Goal: Find specific page/section: Find specific page/section

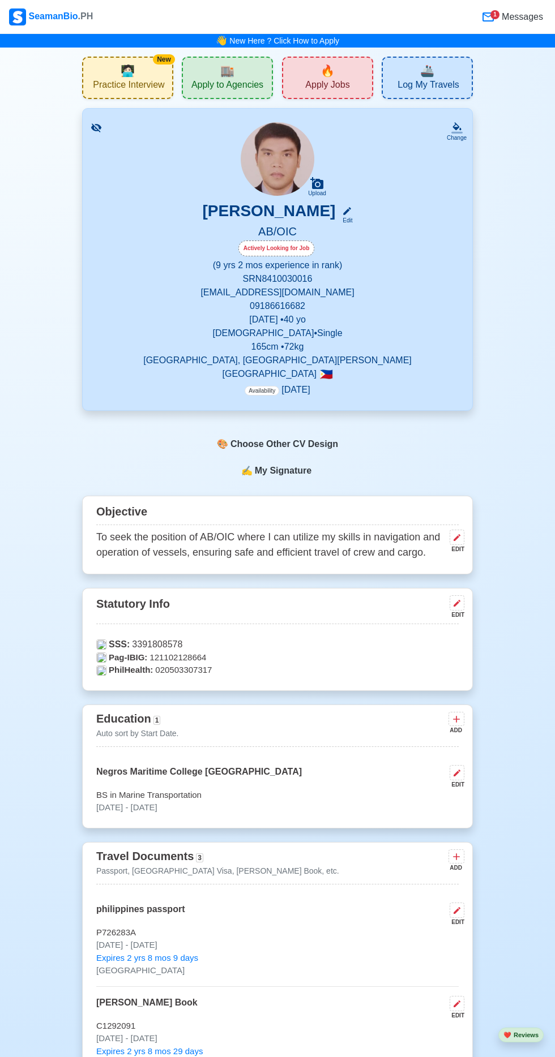
click at [218, 85] on span "Apply to Agencies" at bounding box center [227, 86] width 72 height 14
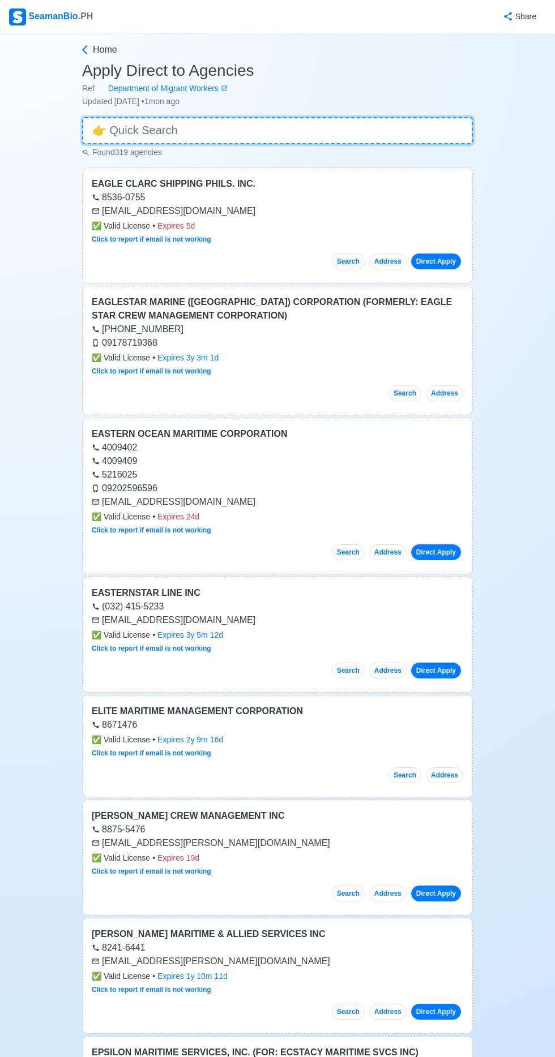
click at [239, 127] on input at bounding box center [277, 130] width 391 height 27
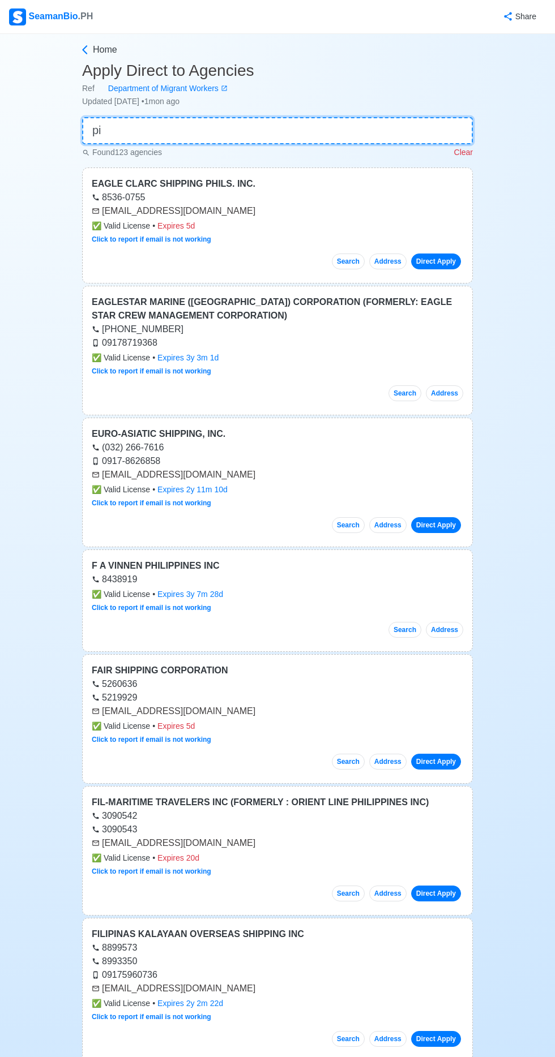
type input "p"
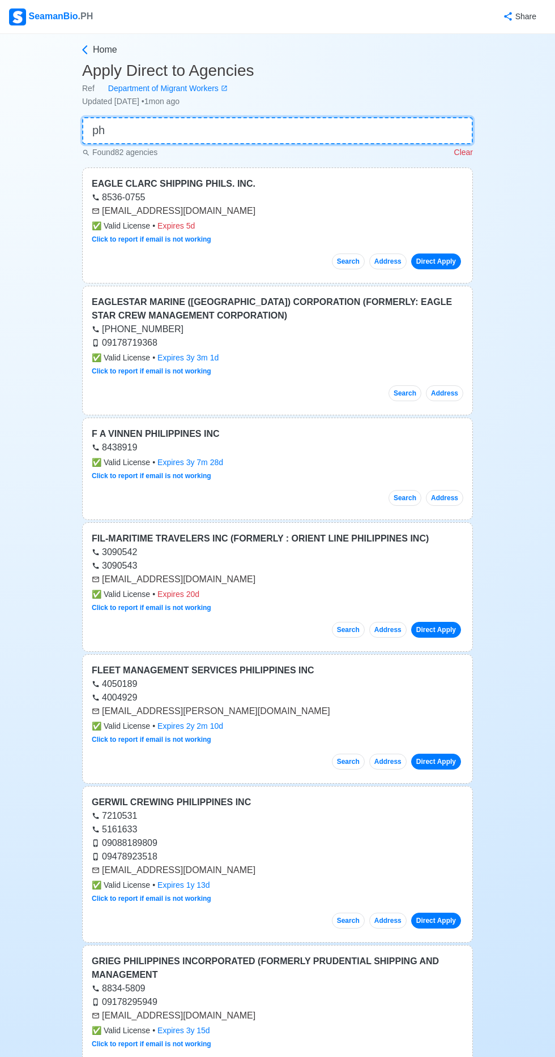
type input "p"
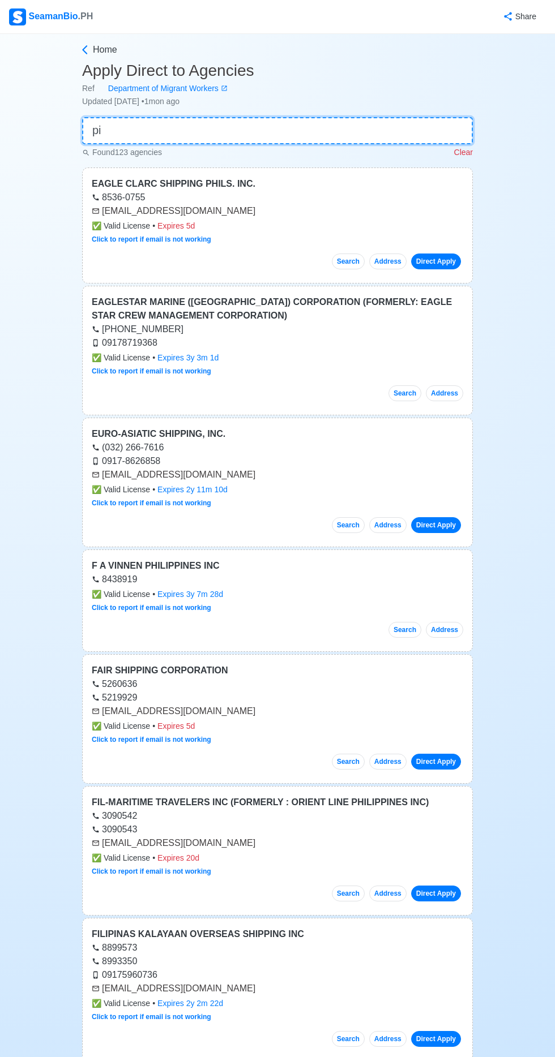
type input "p"
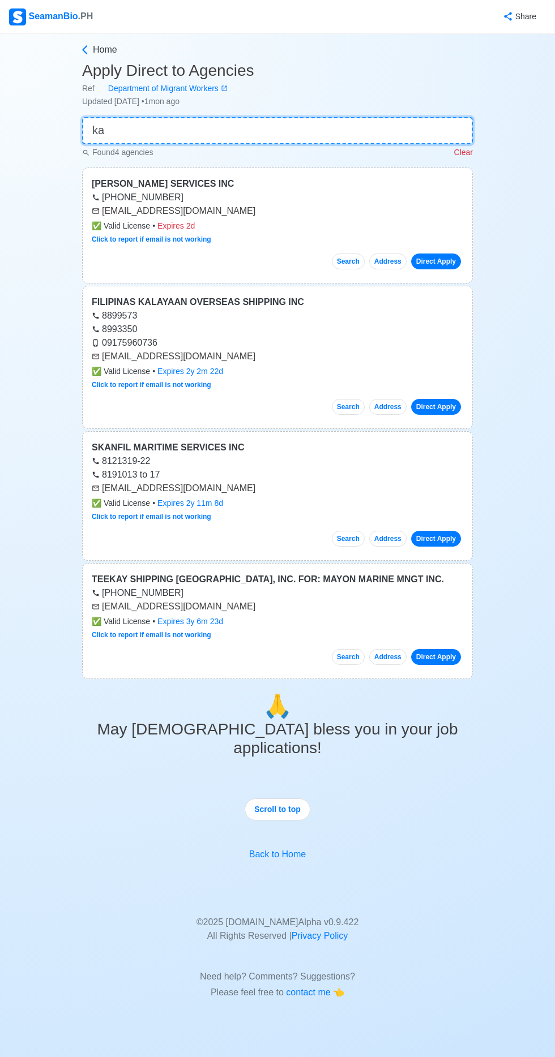
type input "ka"
click at [444, 405] on link "Direct Apply" at bounding box center [436, 407] width 50 height 16
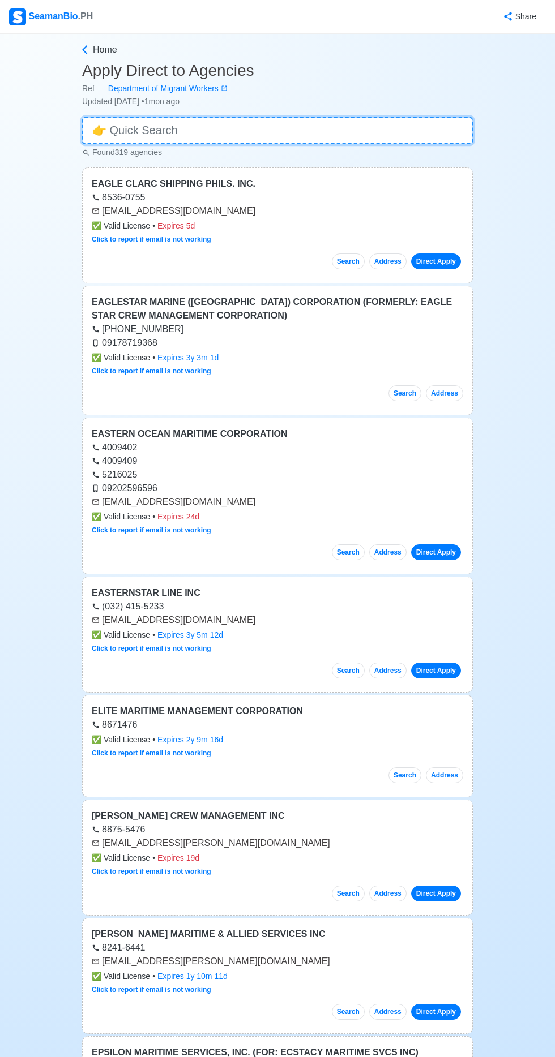
click at [298, 133] on input at bounding box center [277, 130] width 391 height 27
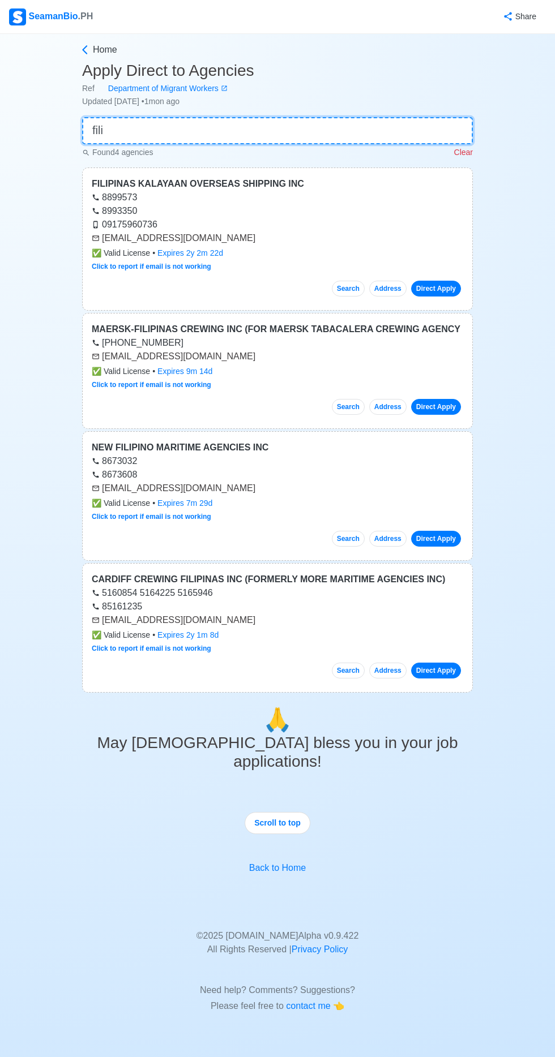
click at [212, 127] on input "fili" at bounding box center [277, 130] width 391 height 27
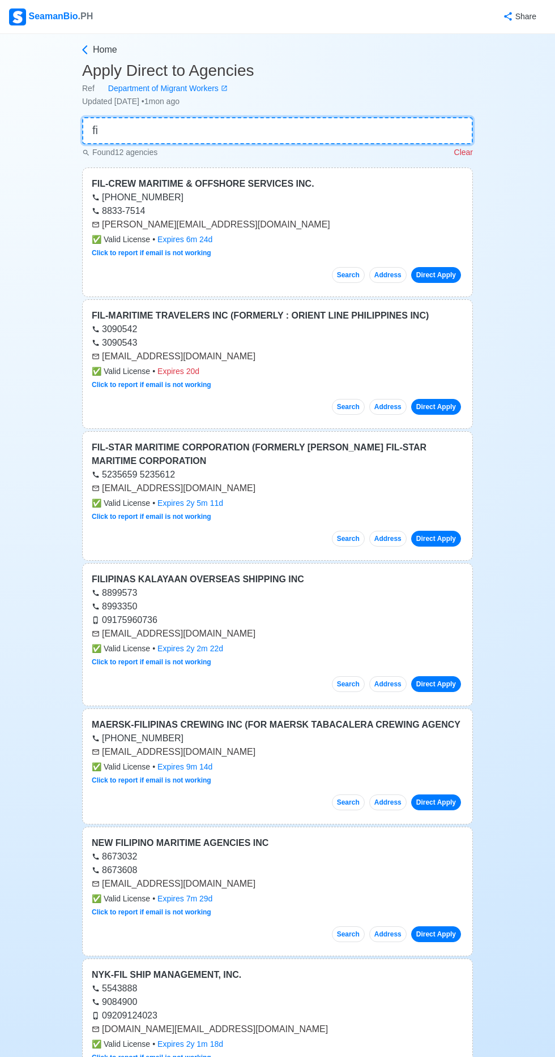
type input "f"
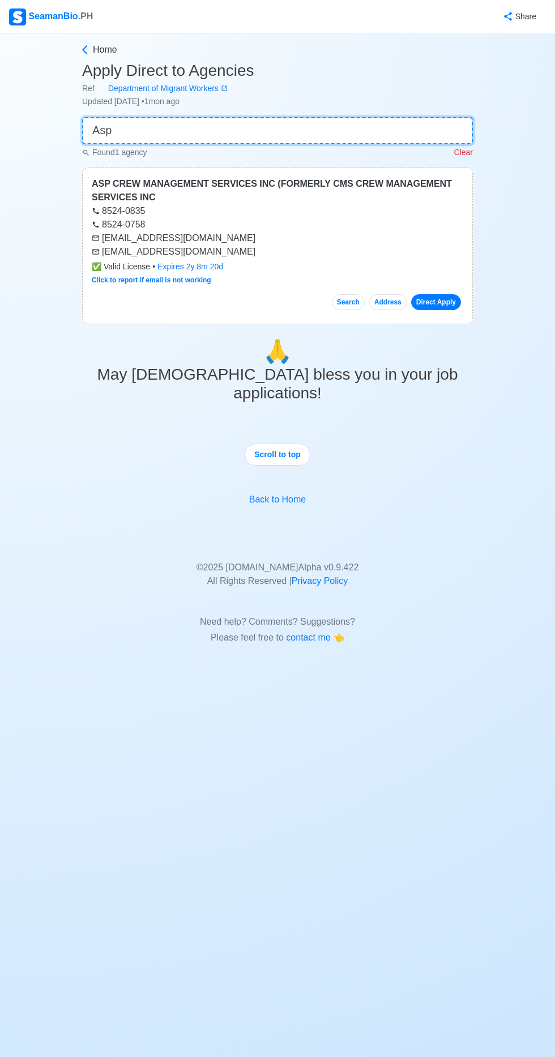
type input "Asp"
click at [444, 300] on link "Direct Apply" at bounding box center [436, 302] width 50 height 16
